Goal: Information Seeking & Learning: Learn about a topic

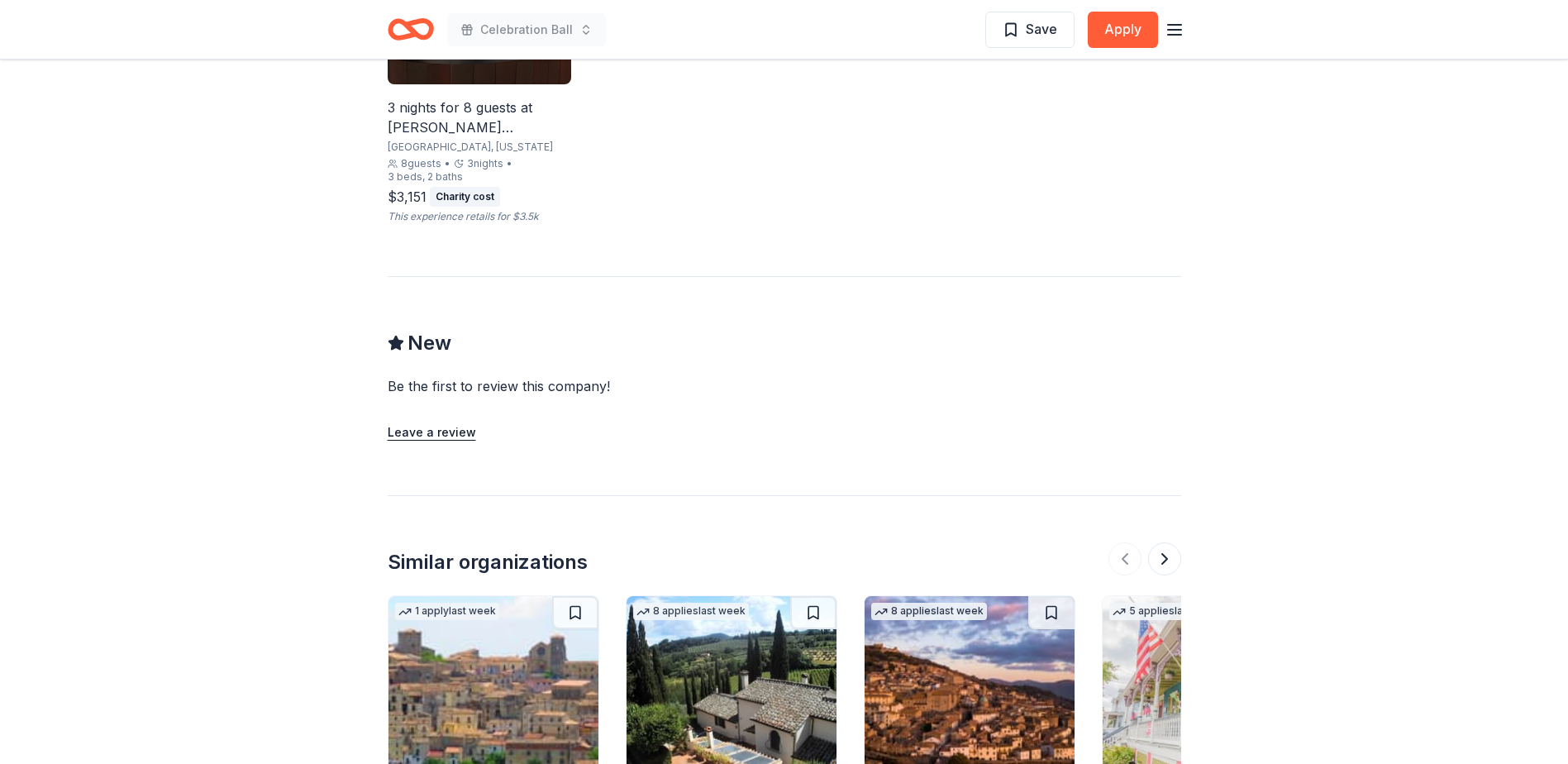
scroll to position [1323, 0]
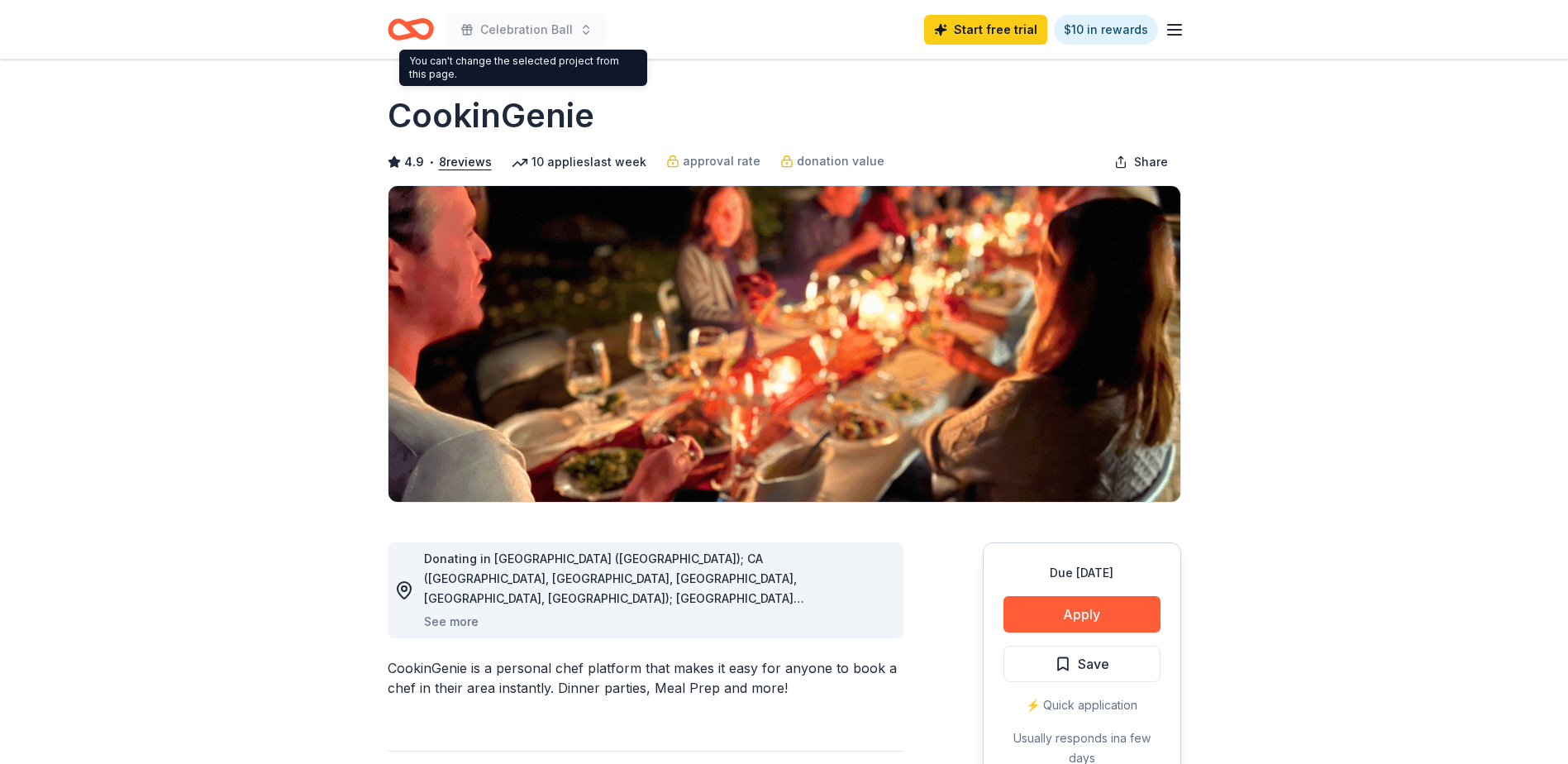
click at [418, 21] on icon "Home" at bounding box center [418, 28] width 26 height 17
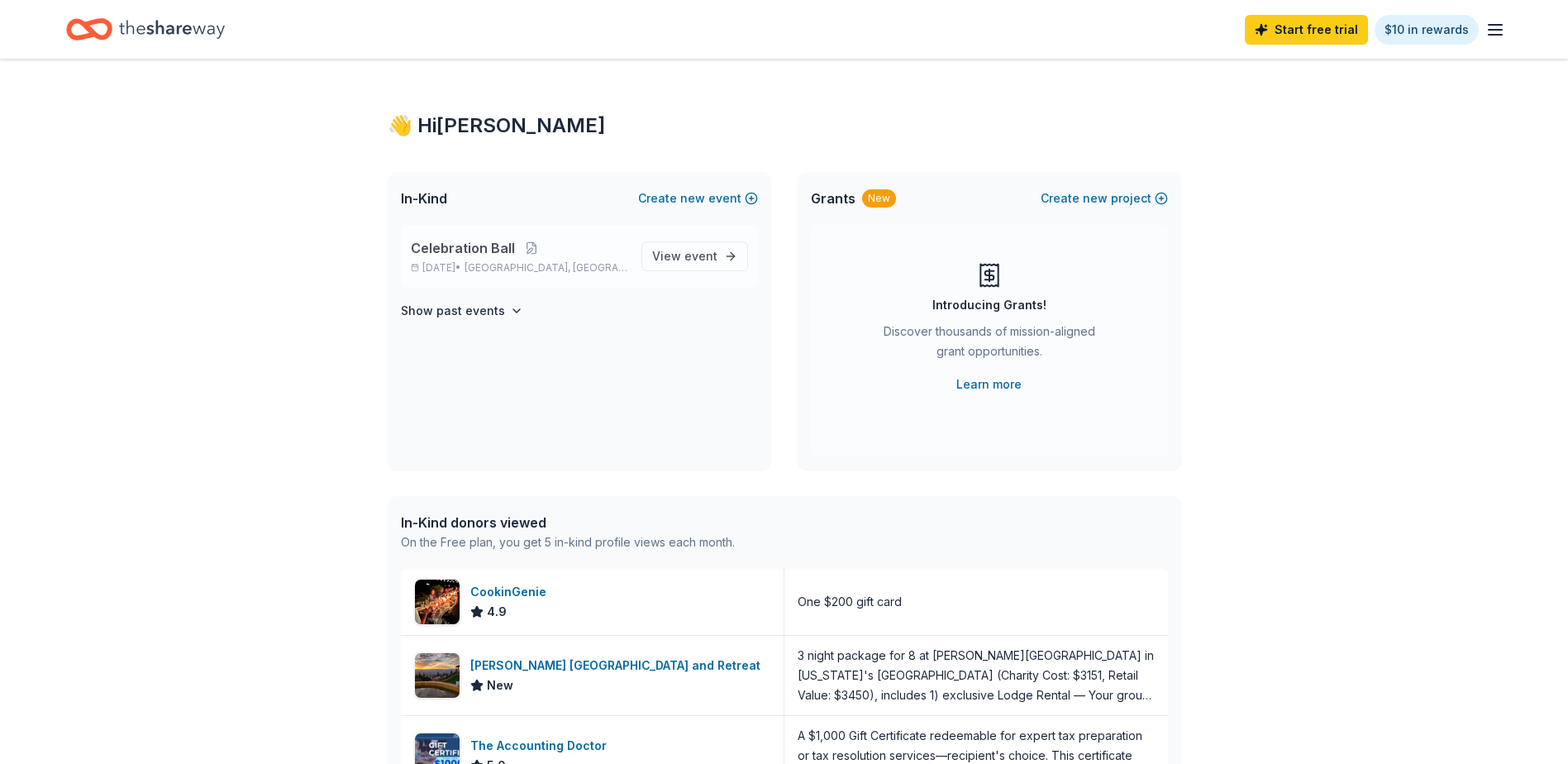
click at [558, 259] on div "Celebration Ball Feb 06, 2026 • Freehold, NJ" at bounding box center [520, 256] width 218 height 36
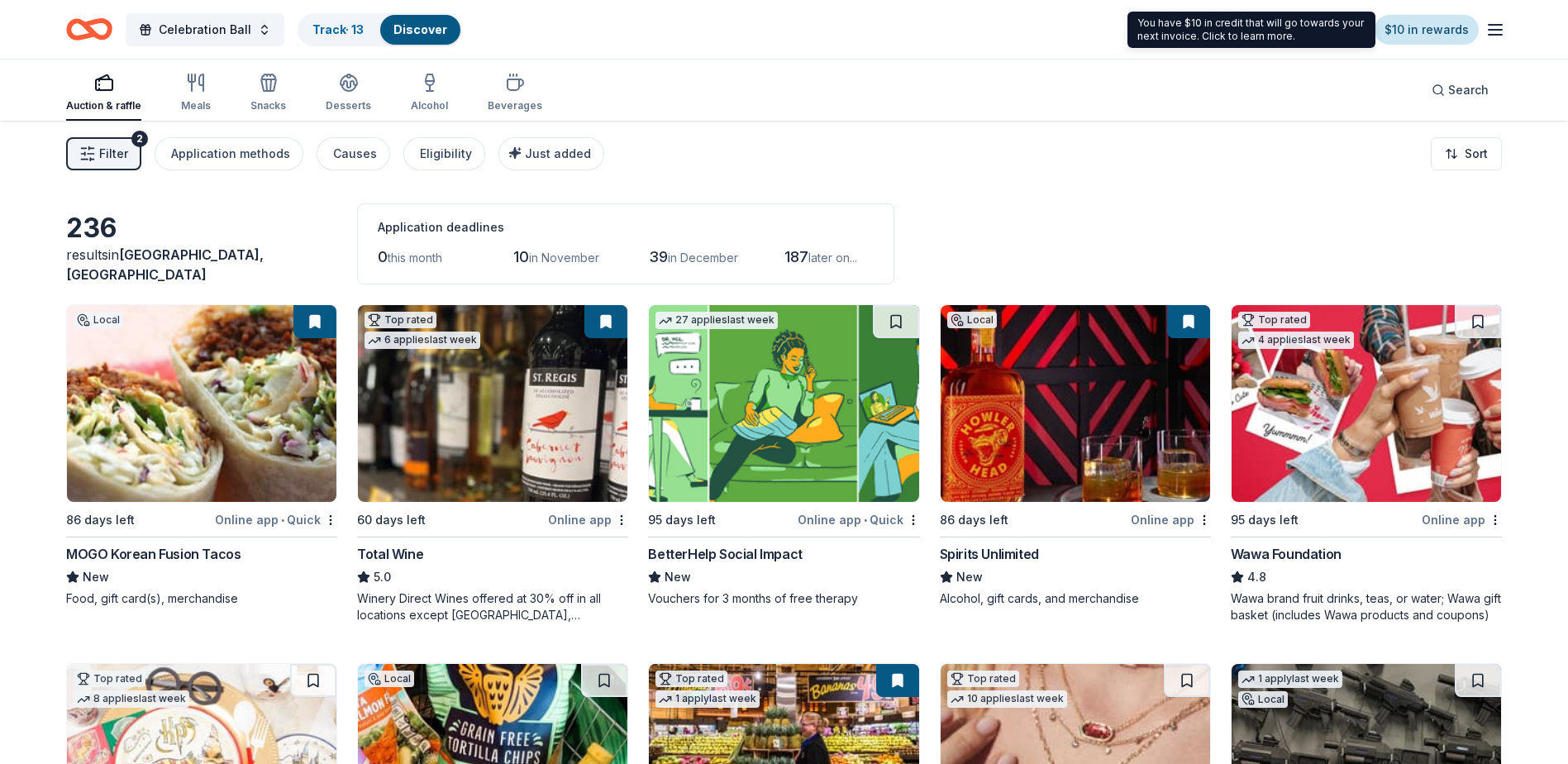
click at [1413, 41] on link "$10 in rewards" at bounding box center [1427, 30] width 104 height 30
click at [1432, 30] on link "$10 in rewards" at bounding box center [1427, 30] width 104 height 30
click at [1496, 28] on icon "button" at bounding box center [1495, 29] width 20 height 20
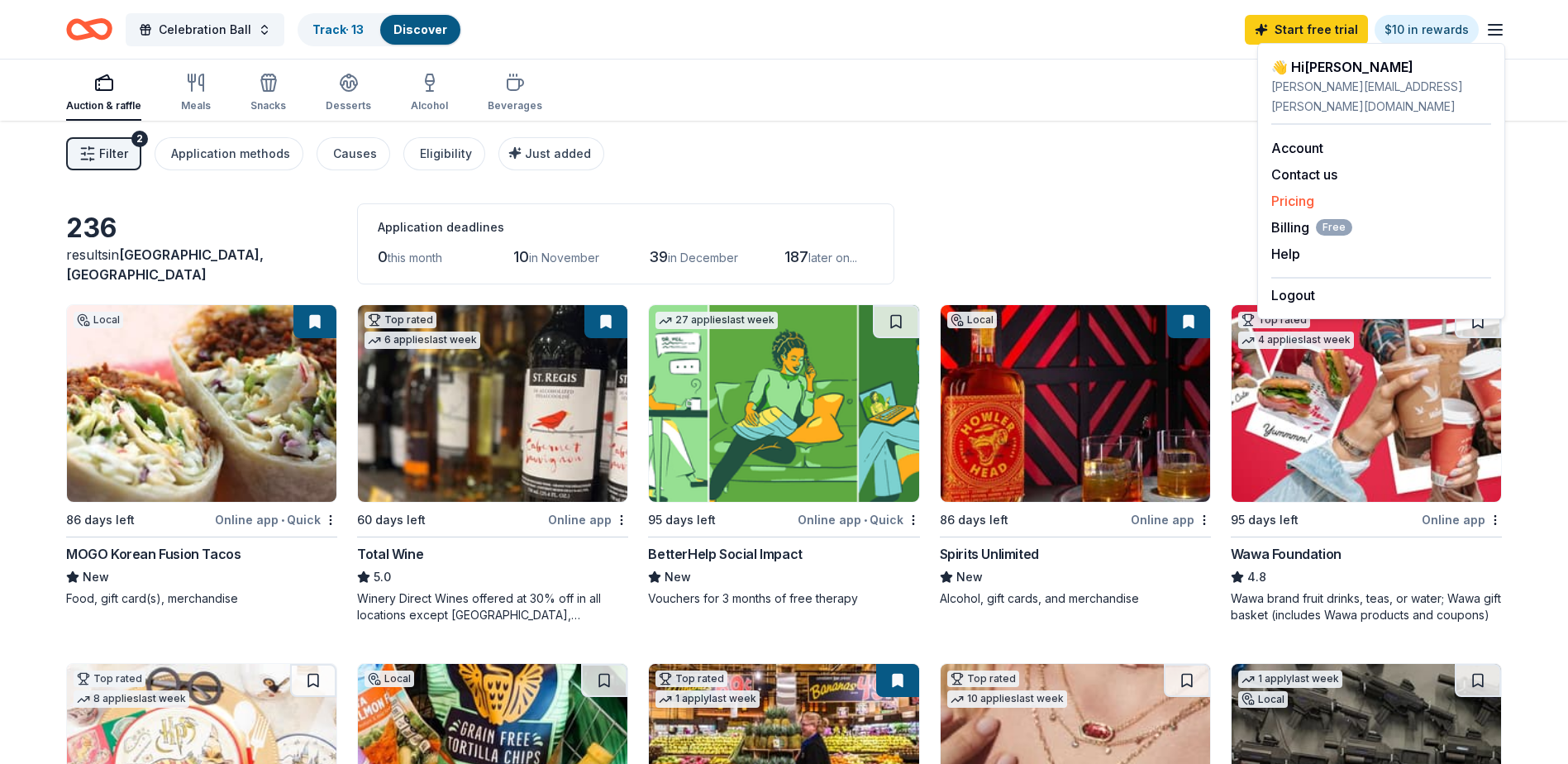
click at [1310, 193] on link "Pricing" at bounding box center [1293, 201] width 43 height 17
